Goal: Task Accomplishment & Management: Manage account settings

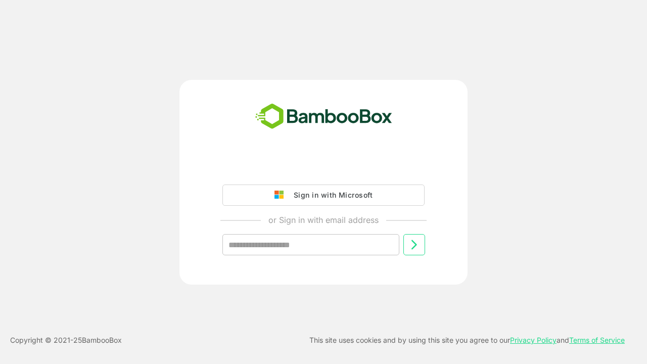
type input "**********"
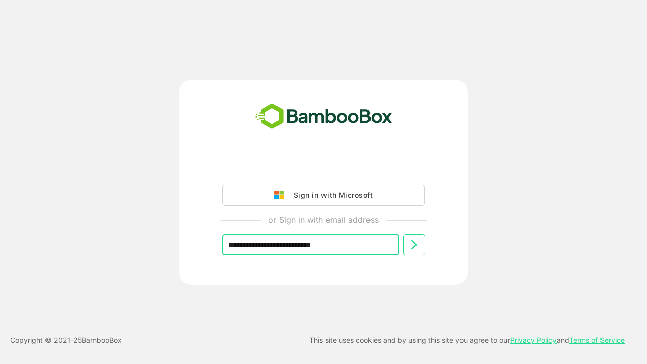
click at [414, 245] on icon at bounding box center [414, 245] width 12 height 12
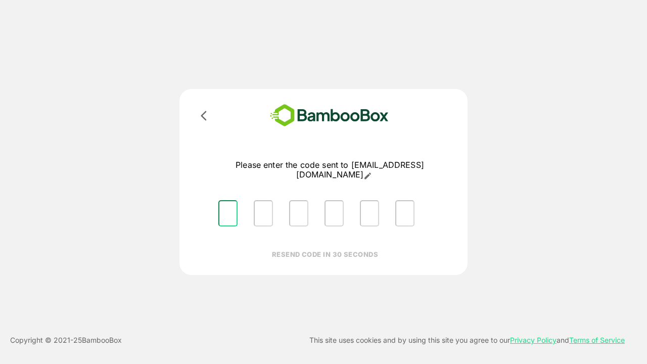
type input "*"
